Goal: Information Seeking & Learning: Learn about a topic

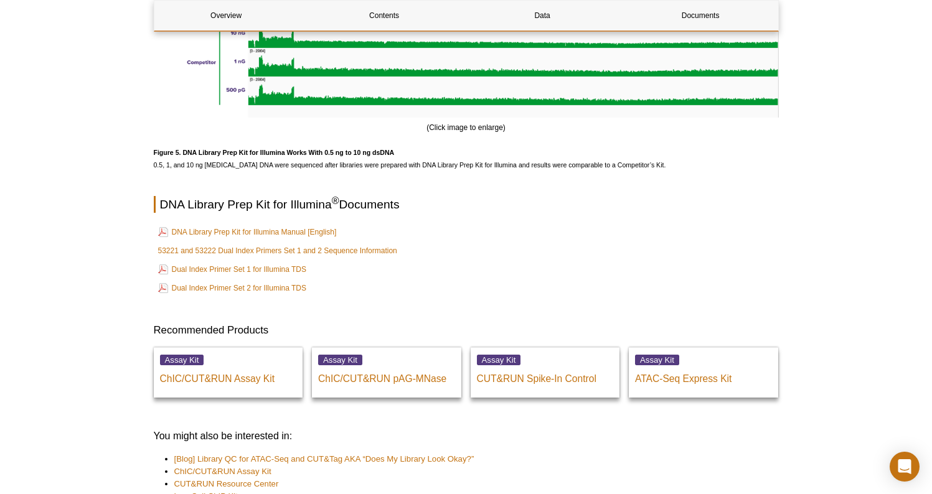
scroll to position [3207, 0]
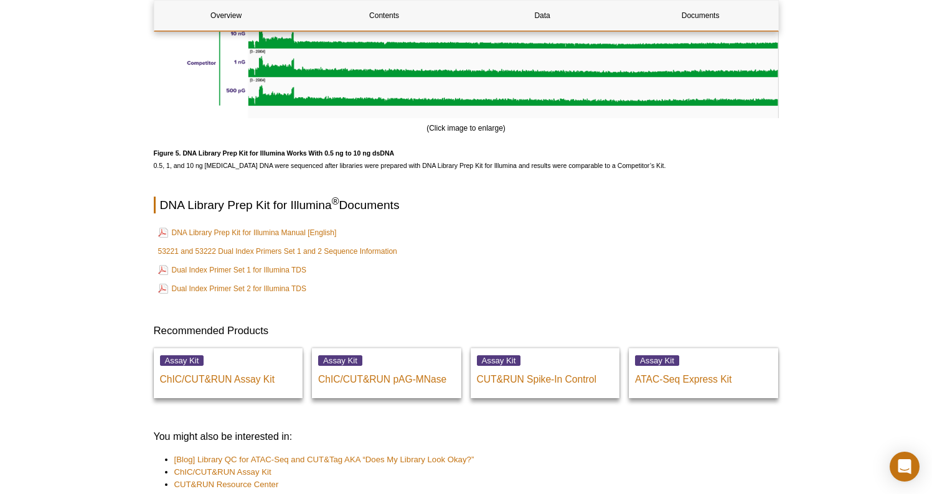
scroll to position [3185, 0]
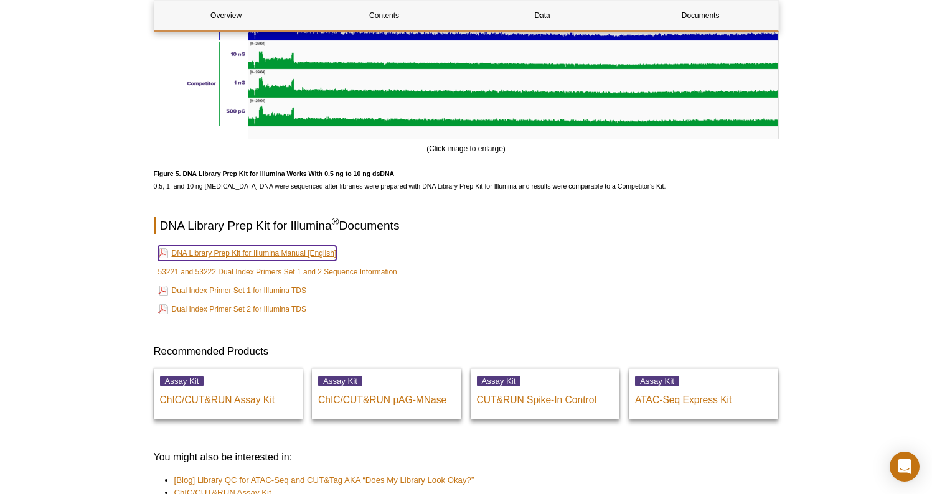
click at [222, 260] on link "DNA Library Prep Kit for Illumina Manual [English]" at bounding box center [247, 253] width 179 height 15
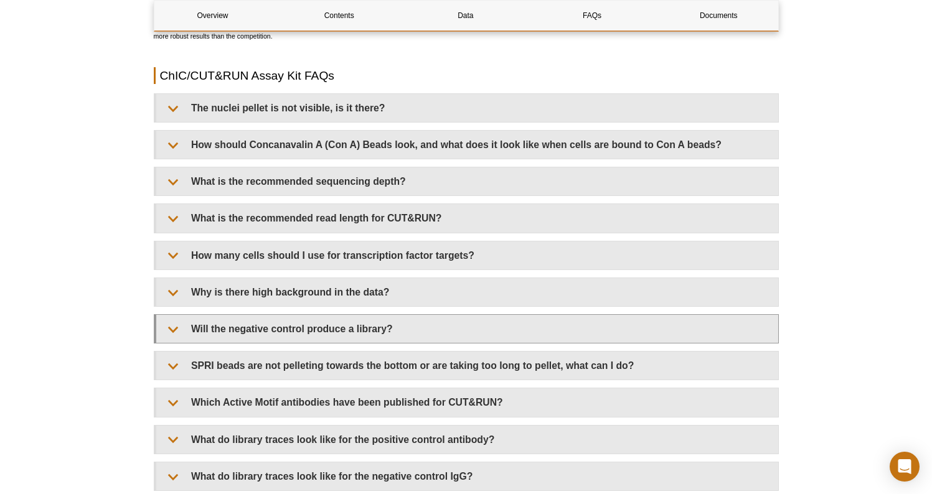
scroll to position [3628, 0]
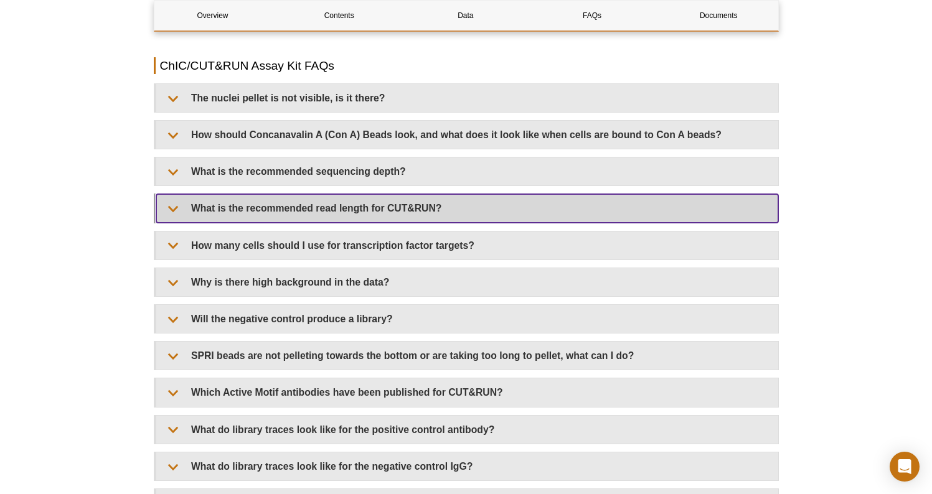
click at [235, 221] on summary "What is the recommended read length for CUT&RUN?" at bounding box center [467, 208] width 622 height 28
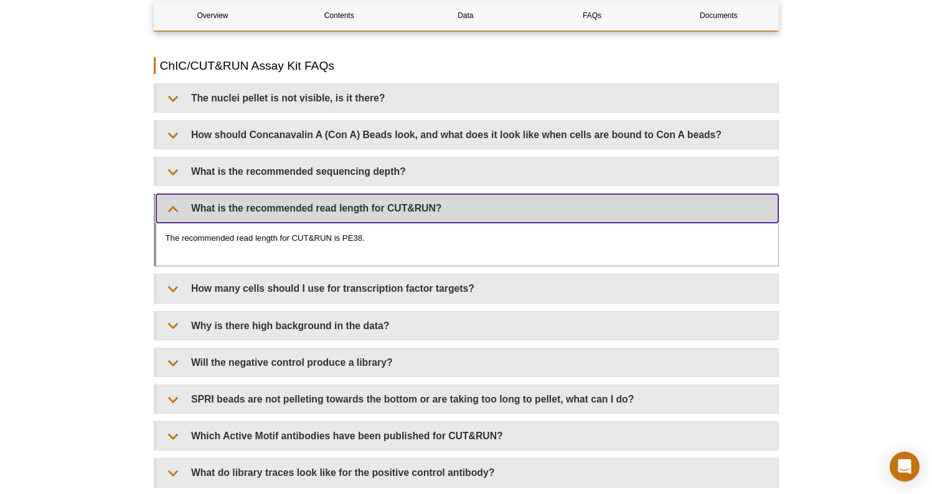
click at [207, 215] on summary "What is the recommended read length for CUT&RUN?" at bounding box center [467, 208] width 622 height 28
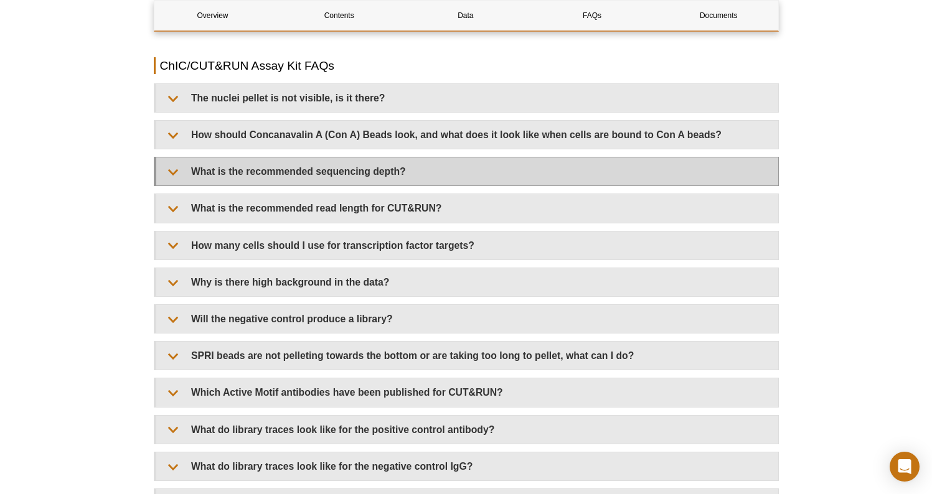
click at [174, 171] on summary "What is the recommended sequencing depth?" at bounding box center [467, 172] width 622 height 28
